Goal: Obtain resource: Obtain resource

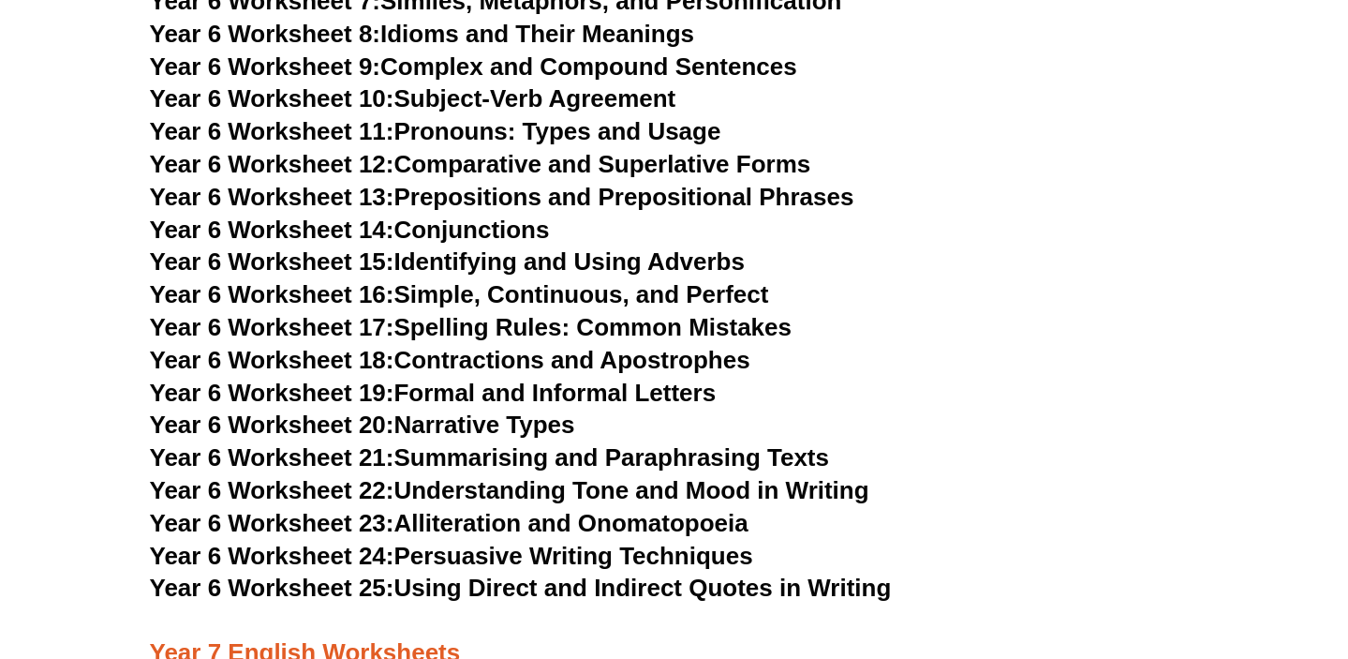
scroll to position [10237, 0]
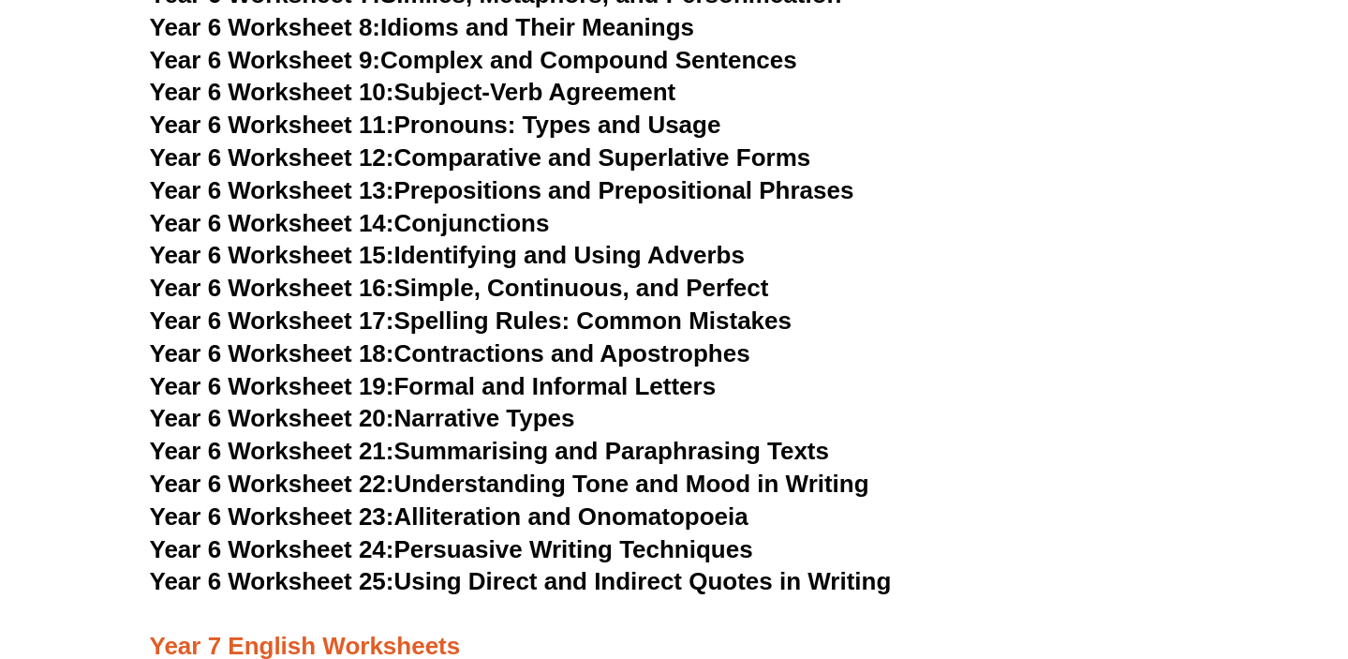
click at [845, 403] on h3 "Year 6 Worksheet 20: Narrative Types" at bounding box center [674, 419] width 1049 height 32
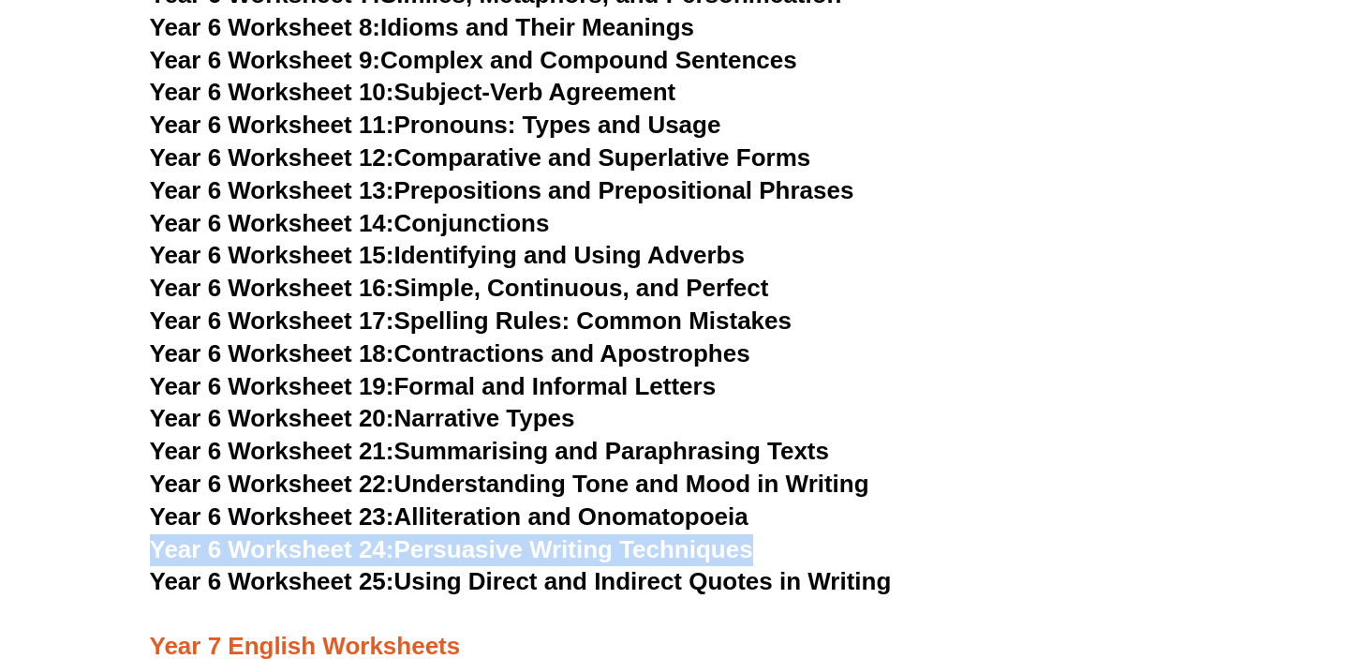
click at [992, 468] on h3 "Year 6 Worksheet 22: Understanding Tone and Mood in Writing" at bounding box center [674, 484] width 1049 height 32
